Goal: Task Accomplishment & Management: Manage account settings

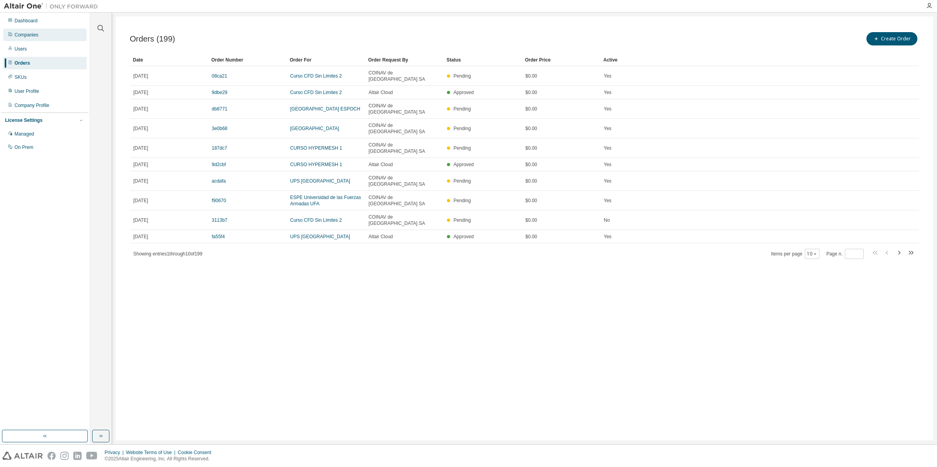
click at [22, 36] on div "Companies" at bounding box center [27, 35] width 24 height 6
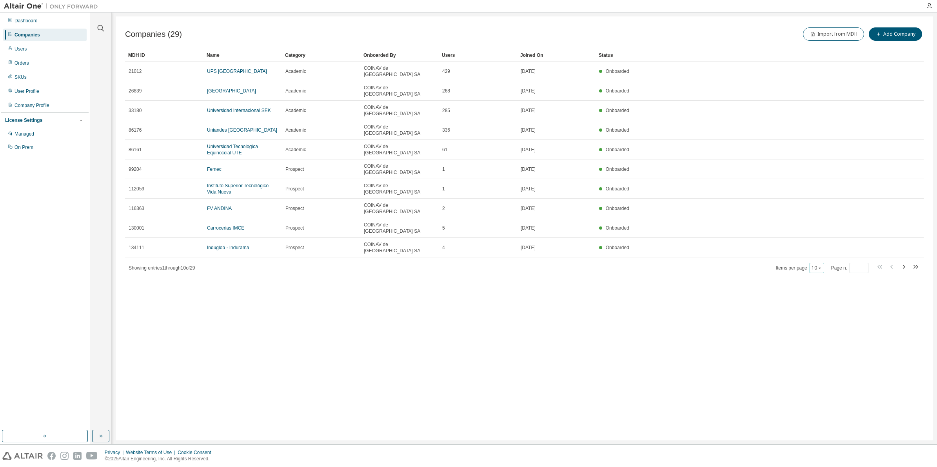
click at [813, 265] on button "10" at bounding box center [816, 268] width 11 height 6
click at [818, 265] on div "50" at bounding box center [840, 263] width 63 height 9
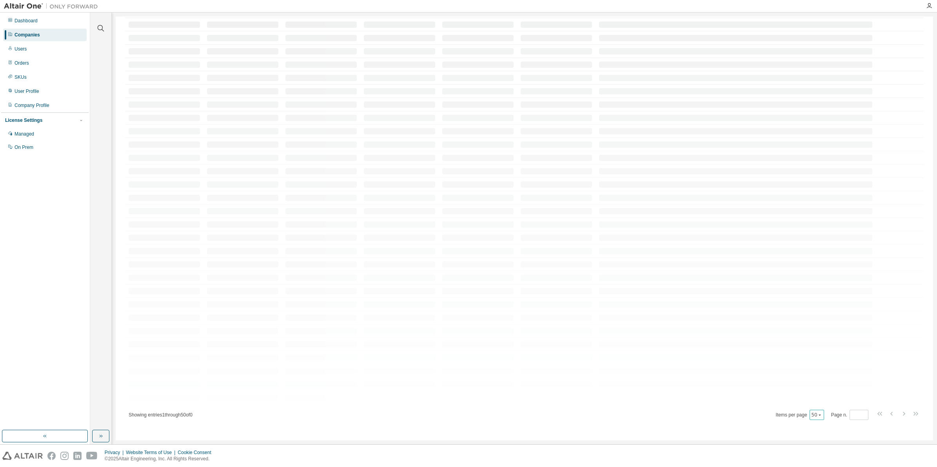
scroll to position [112, 0]
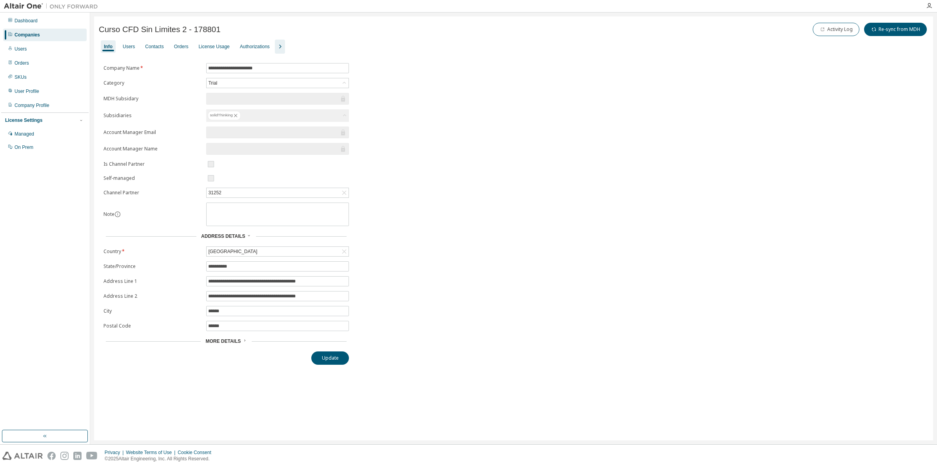
click at [285, 43] on icon "button" at bounding box center [279, 46] width 9 height 9
click at [333, 51] on div "Groups" at bounding box center [330, 46] width 22 height 13
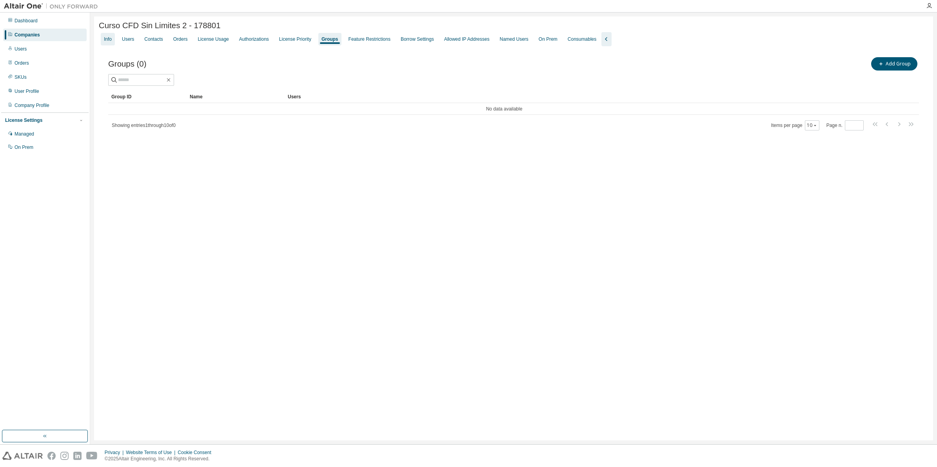
click at [111, 38] on div "Info" at bounding box center [108, 39] width 8 height 6
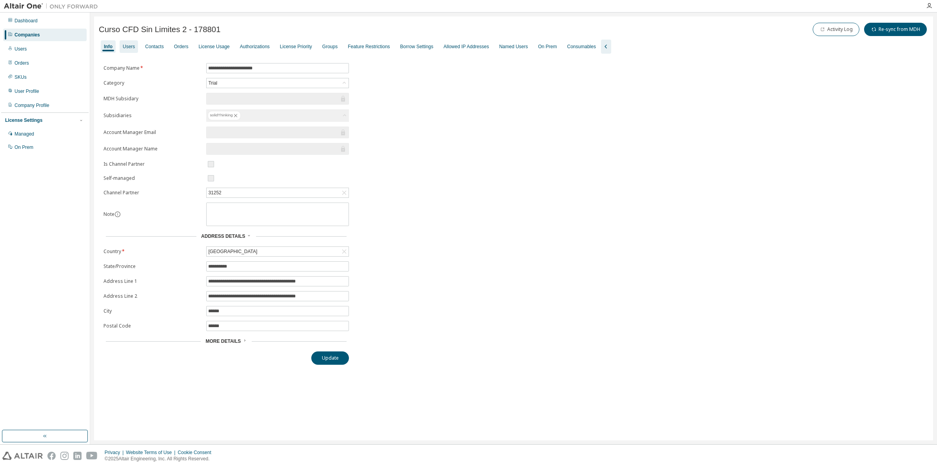
click at [131, 48] on div "Users" at bounding box center [129, 47] width 12 height 6
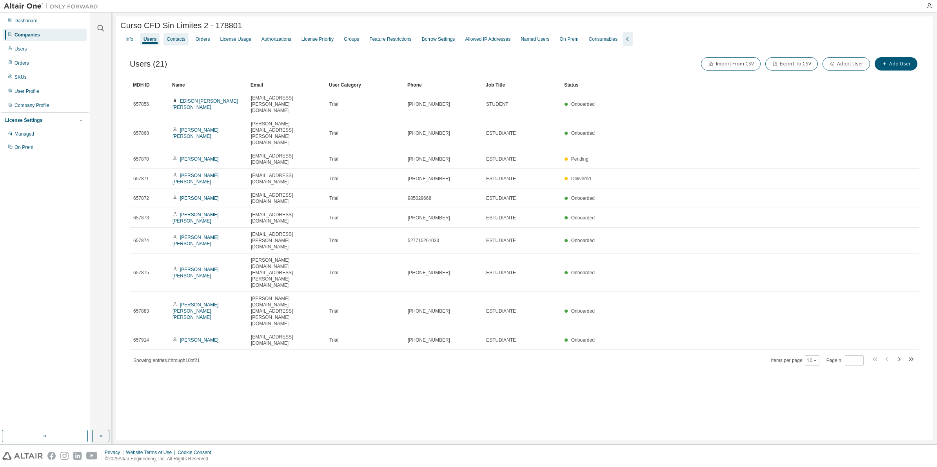
click at [181, 42] on div "Contacts" at bounding box center [176, 39] width 18 height 6
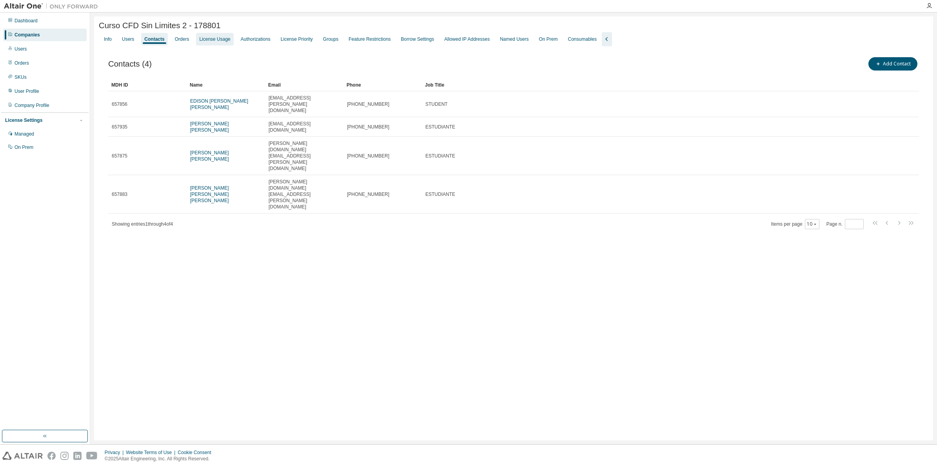
click at [211, 42] on div "License Usage" at bounding box center [214, 39] width 31 height 6
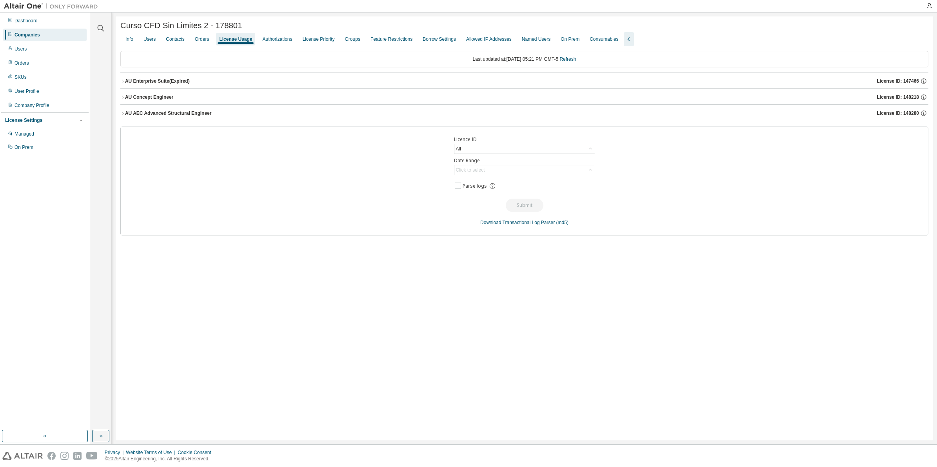
click at [123, 98] on icon "button" at bounding box center [123, 97] width 2 height 3
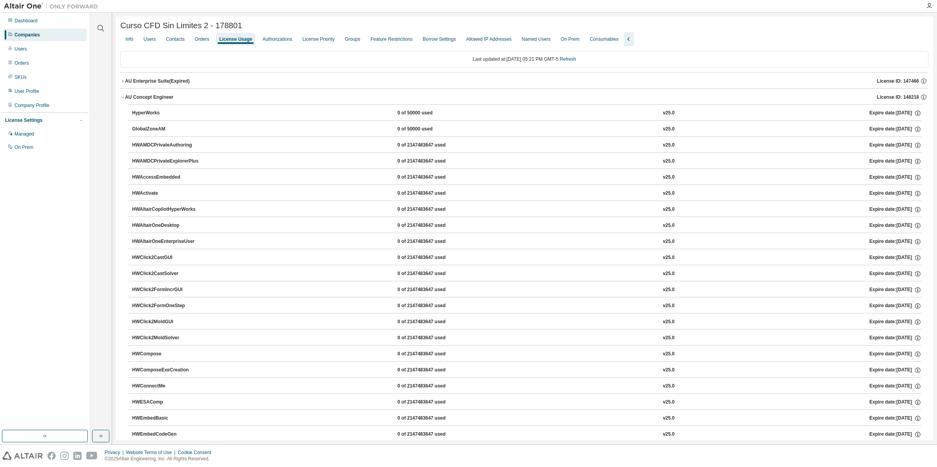
click at [123, 99] on icon "button" at bounding box center [122, 97] width 5 height 5
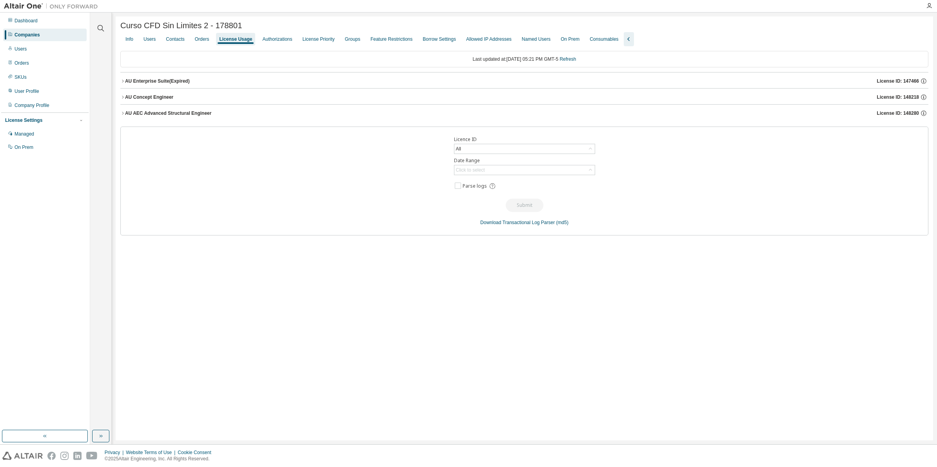
click at [125, 116] on div "AU AEC Advanced Structural Engineer" at bounding box center [168, 113] width 87 height 6
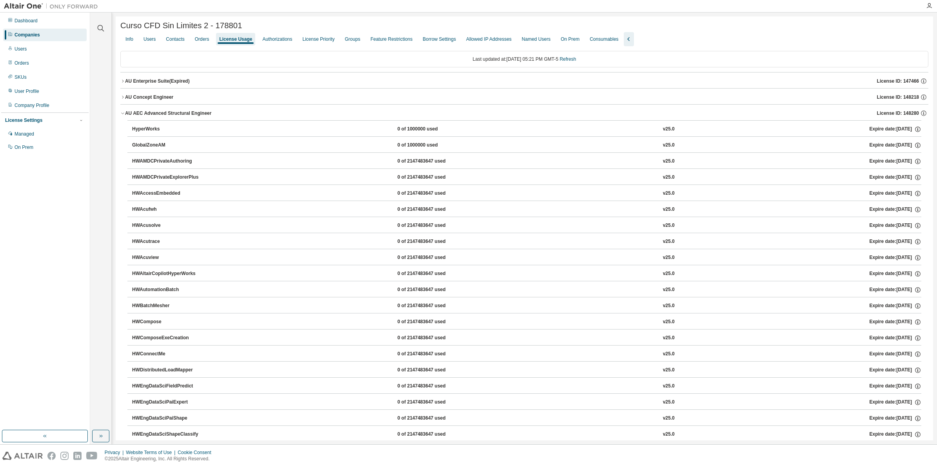
click at [124, 114] on icon "button" at bounding box center [122, 114] width 3 height 2
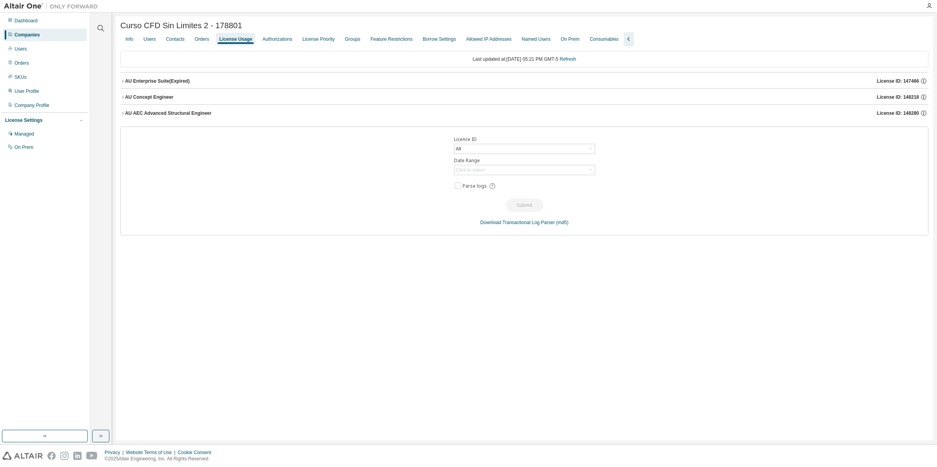
click at [125, 98] on div "AU Concept Engineer" at bounding box center [149, 97] width 48 height 6
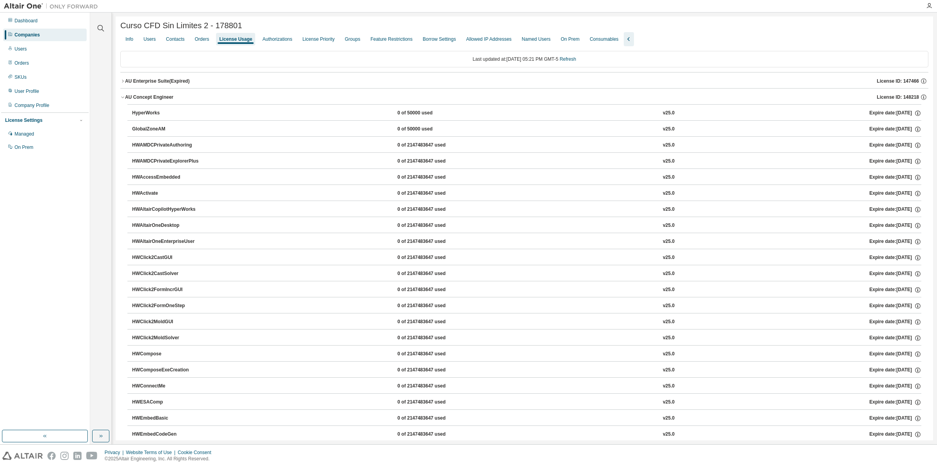
click at [125, 98] on div "AU Concept Engineer" at bounding box center [149, 97] width 48 height 6
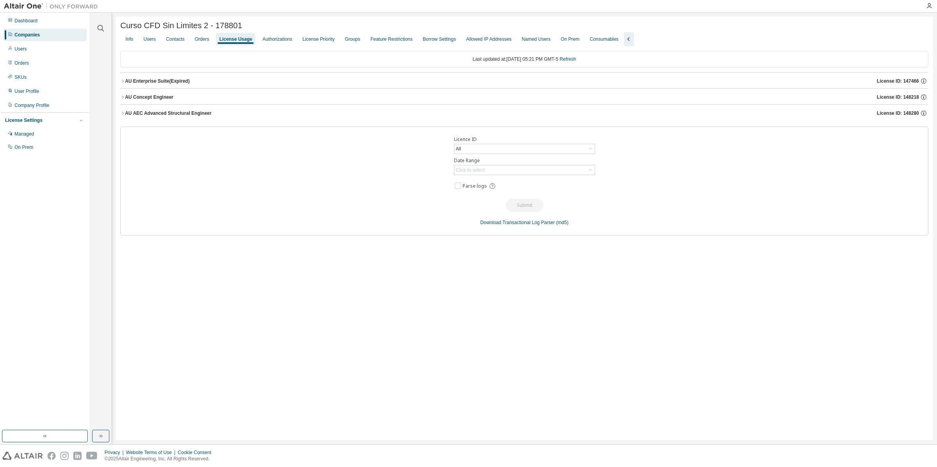
click at [124, 83] on icon "button" at bounding box center [122, 81] width 5 height 5
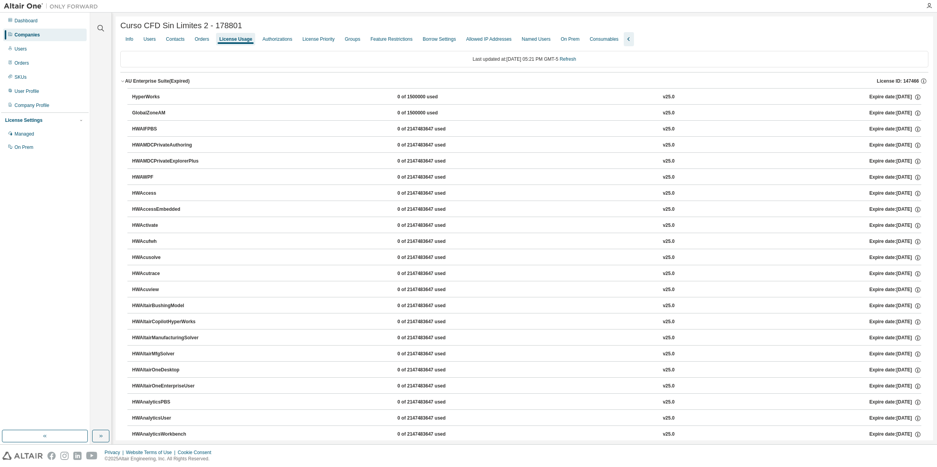
click at [124, 83] on icon "button" at bounding box center [122, 81] width 5 height 5
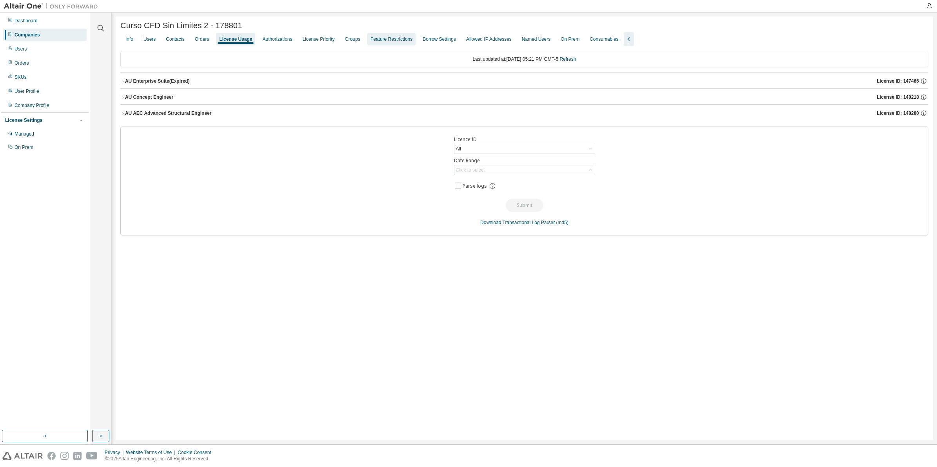
click at [355, 40] on div "Groups" at bounding box center [352, 39] width 15 height 6
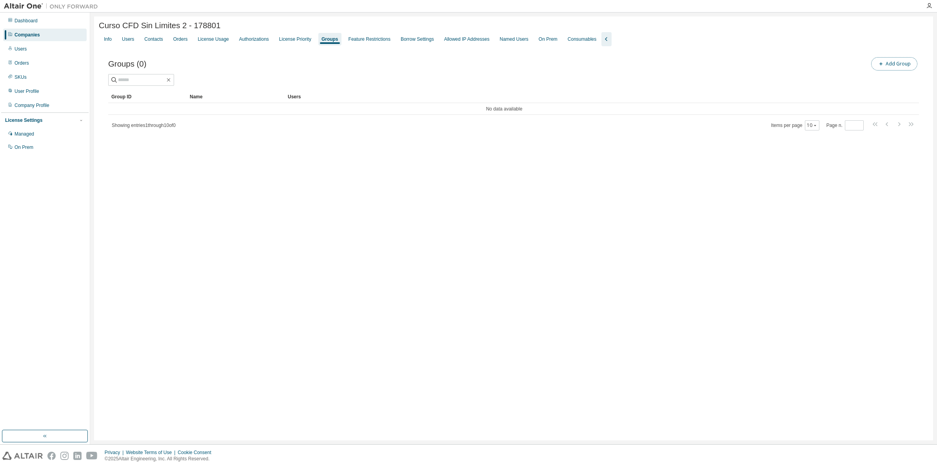
click at [881, 65] on icon "button" at bounding box center [880, 64] width 5 height 5
click at [779, 60] on input "text" at bounding box center [842, 59] width 175 height 6
type input "**"
click at [916, 78] on button "Add" at bounding box center [913, 75] width 38 height 13
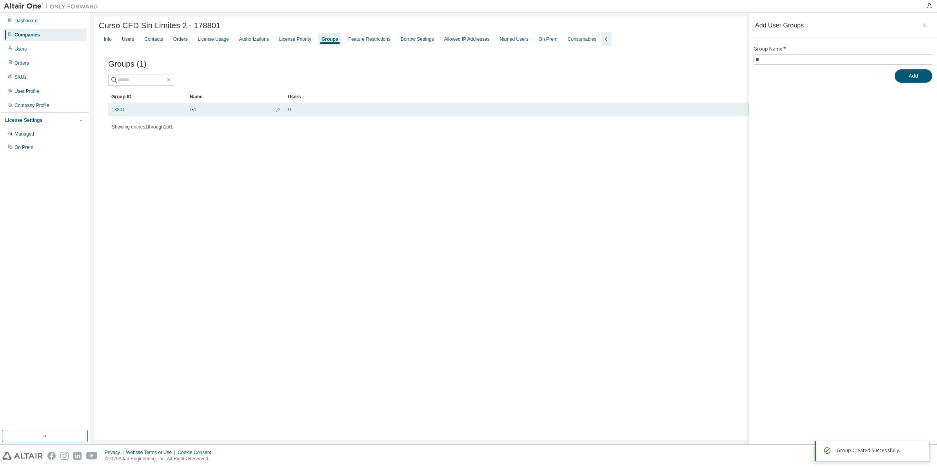
click at [122, 113] on link "18801" at bounding box center [118, 110] width 13 height 6
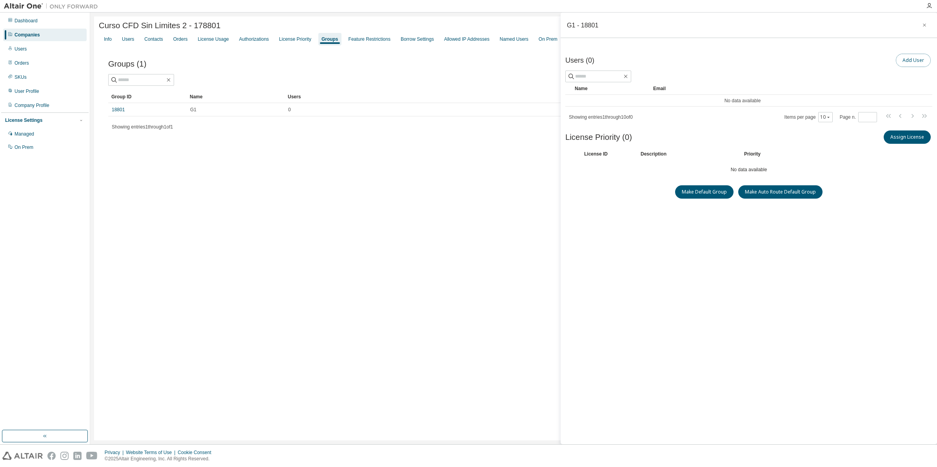
click at [910, 61] on button "Add User" at bounding box center [913, 60] width 35 height 13
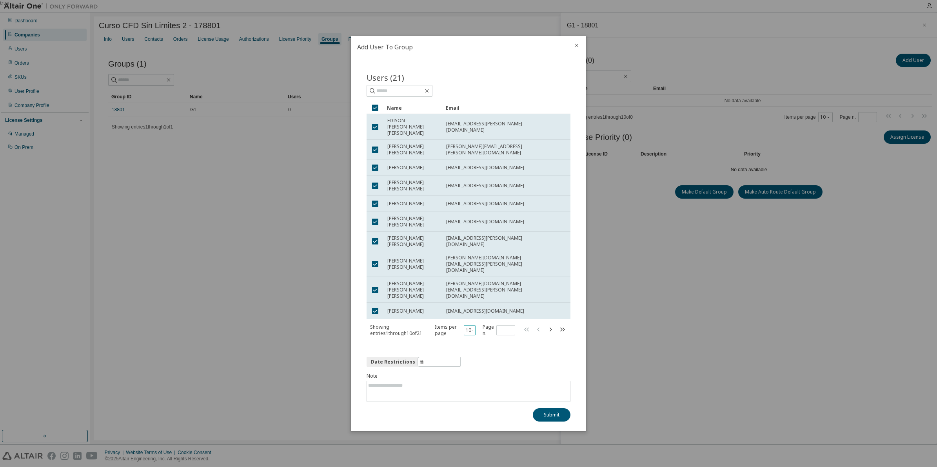
click at [467, 327] on button "10" at bounding box center [470, 330] width 8 height 6
click at [476, 370] on div "100" at bounding box center [495, 373] width 63 height 9
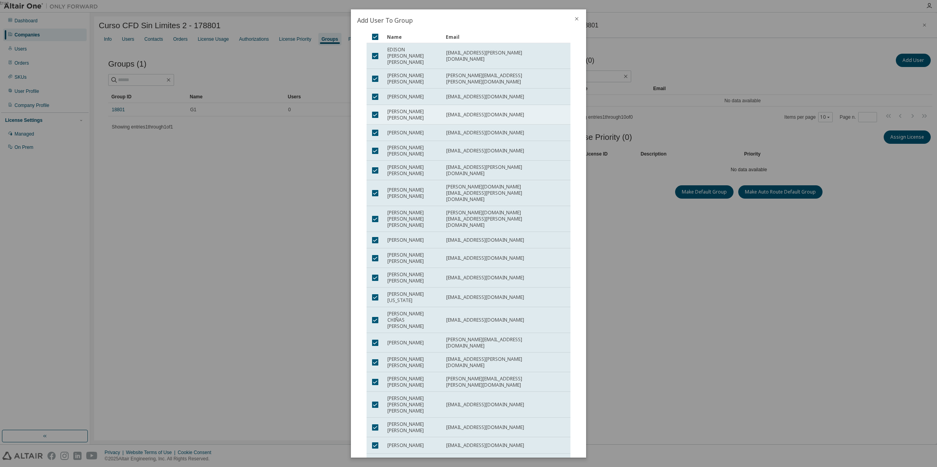
scroll to position [149, 0]
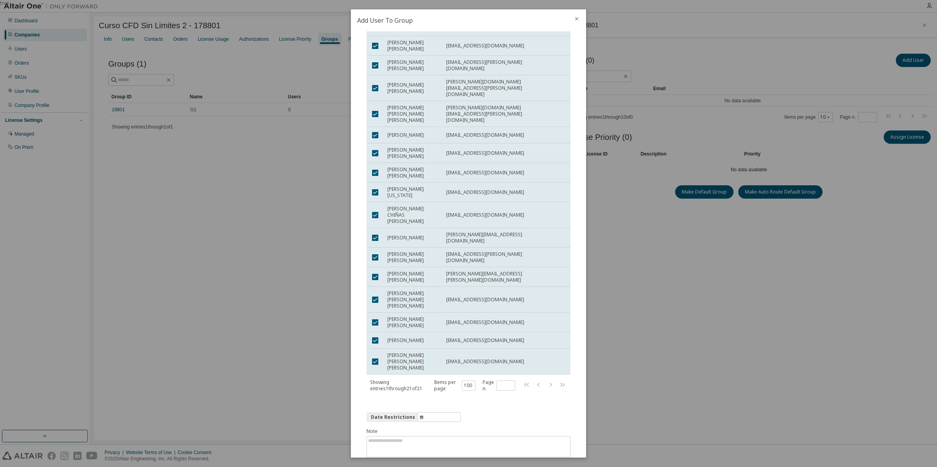
click at [544, 464] on button "Submit" at bounding box center [552, 470] width 38 height 13
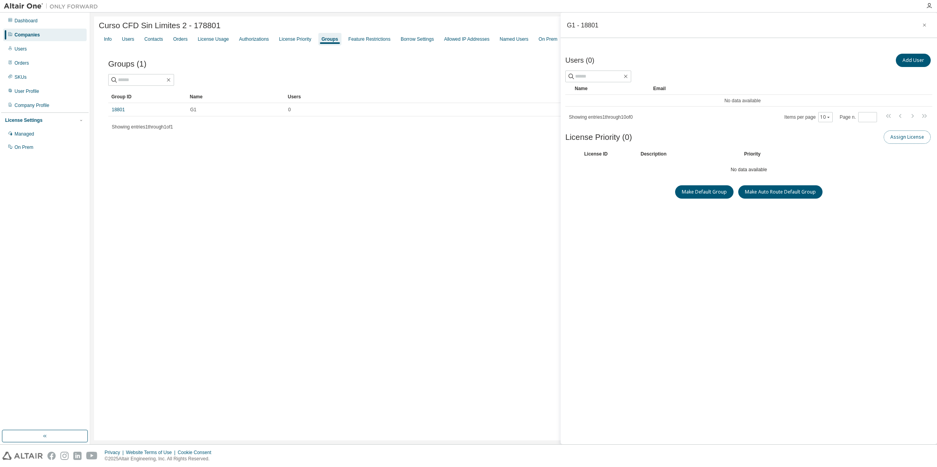
click at [892, 143] on button "Assign License" at bounding box center [906, 137] width 47 height 13
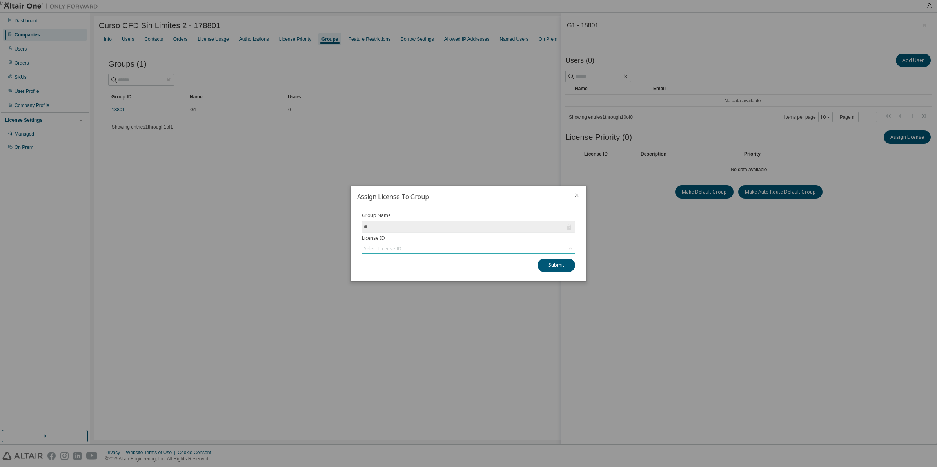
click at [412, 253] on div "Select License ID" at bounding box center [468, 248] width 212 height 9
click at [422, 279] on li "148280 - AU AEC Advanced Structural Engineer" at bounding box center [468, 281] width 211 height 10
click at [553, 265] on button "Submit" at bounding box center [556, 265] width 38 height 13
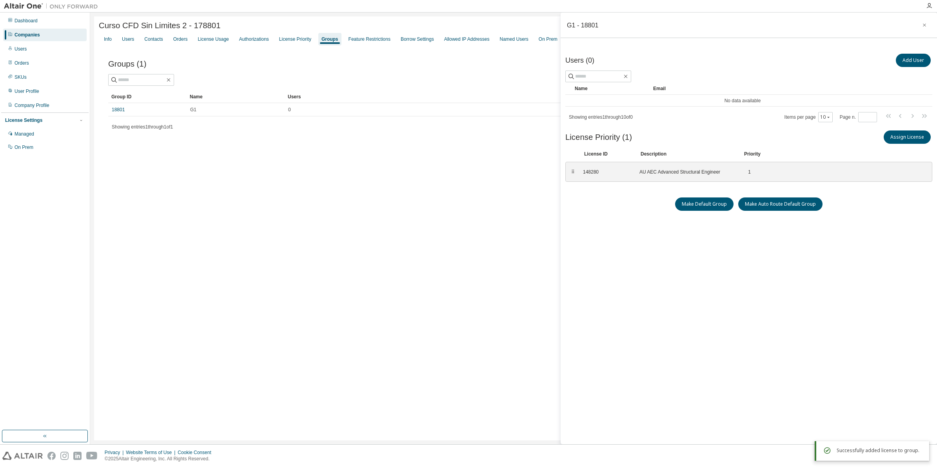
click at [921, 25] on icon "button" at bounding box center [923, 25] width 5 height 6
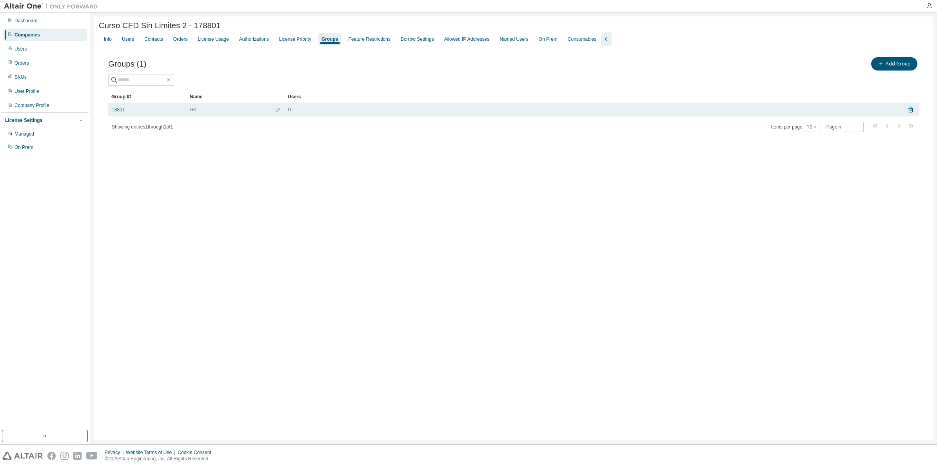
click at [116, 111] on link "18801" at bounding box center [118, 110] width 13 height 6
